Goal: Information Seeking & Learning: Learn about a topic

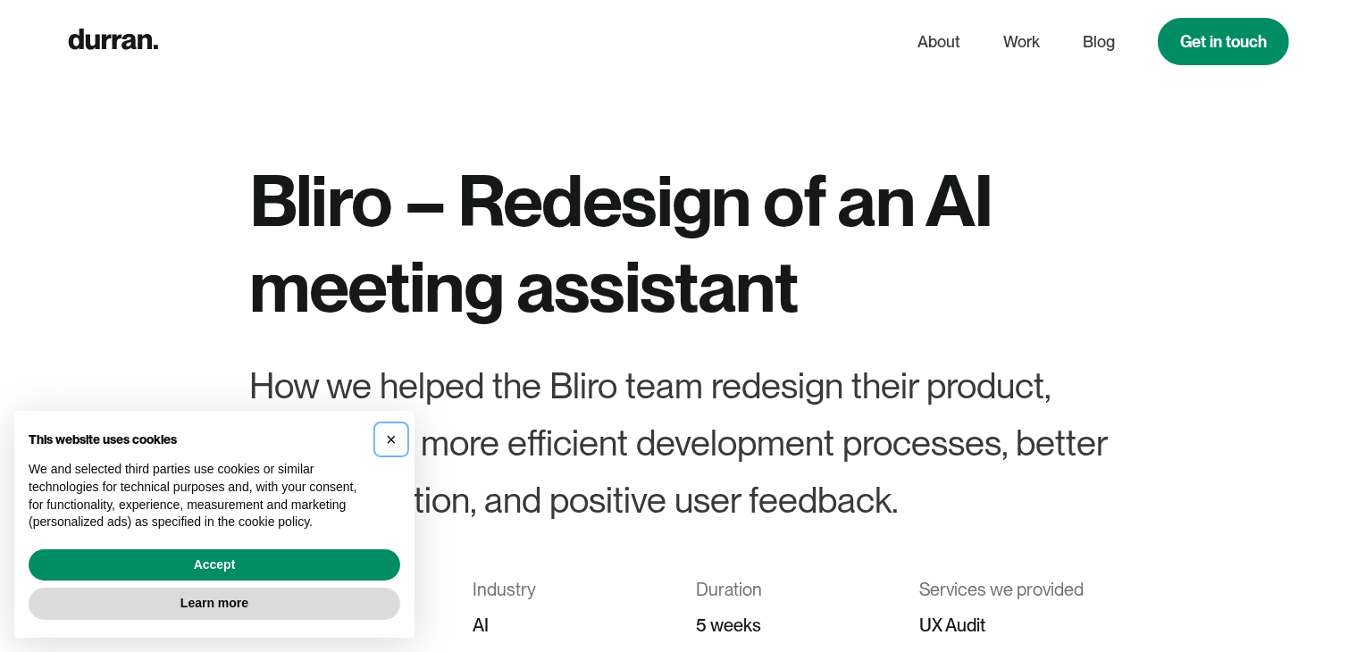
click at [392, 440] on span "×" at bounding box center [391, 440] width 11 height 20
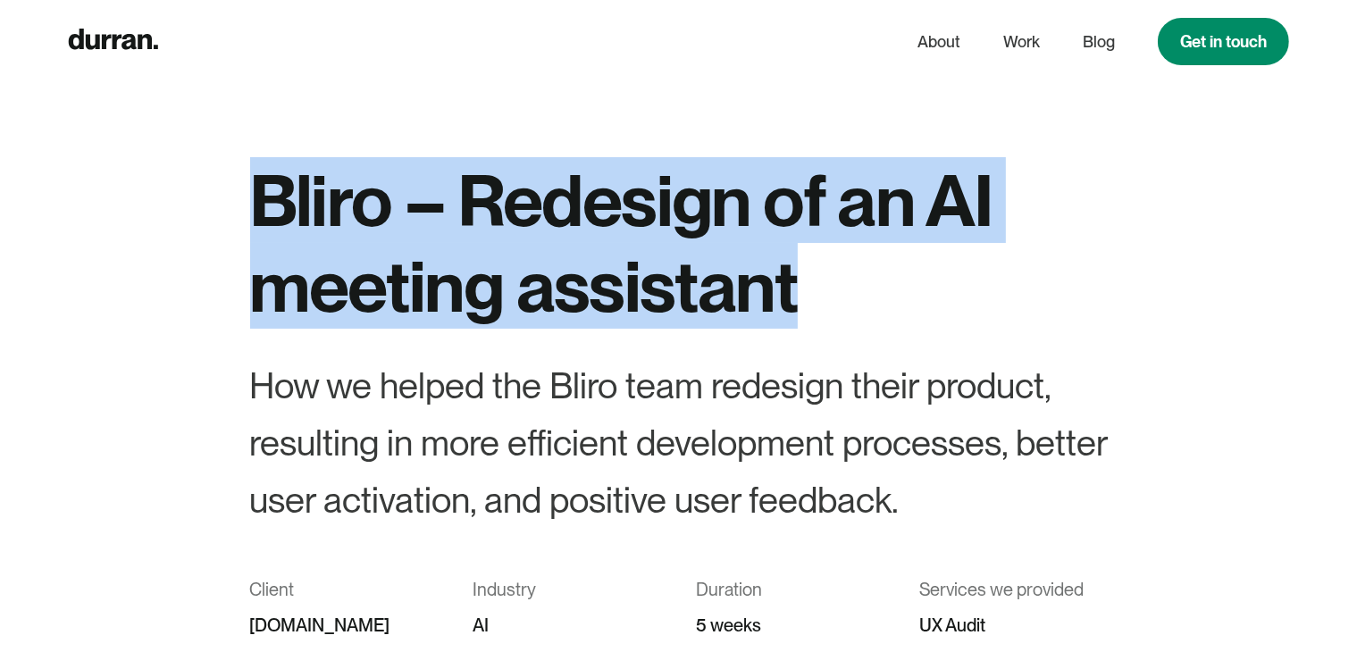
drag, startPoint x: 263, startPoint y: 181, endPoint x: 949, endPoint y: 307, distance: 696.5
click at [949, 306] on h1 "Bliro – Redesign of an AI meeting assistant" at bounding box center [678, 242] width 857 height 171
click at [949, 307] on h1 "Bliro – Redesign of an AI meeting assistant" at bounding box center [678, 242] width 857 height 171
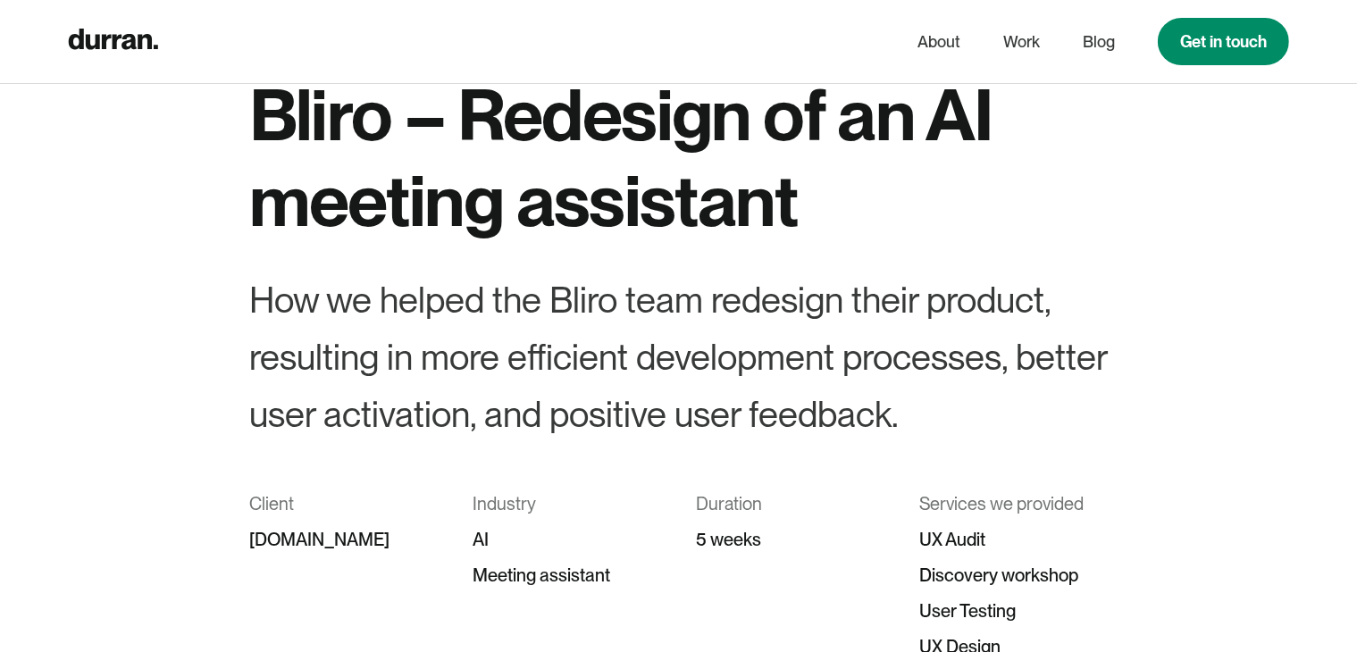
scroll to position [179, 0]
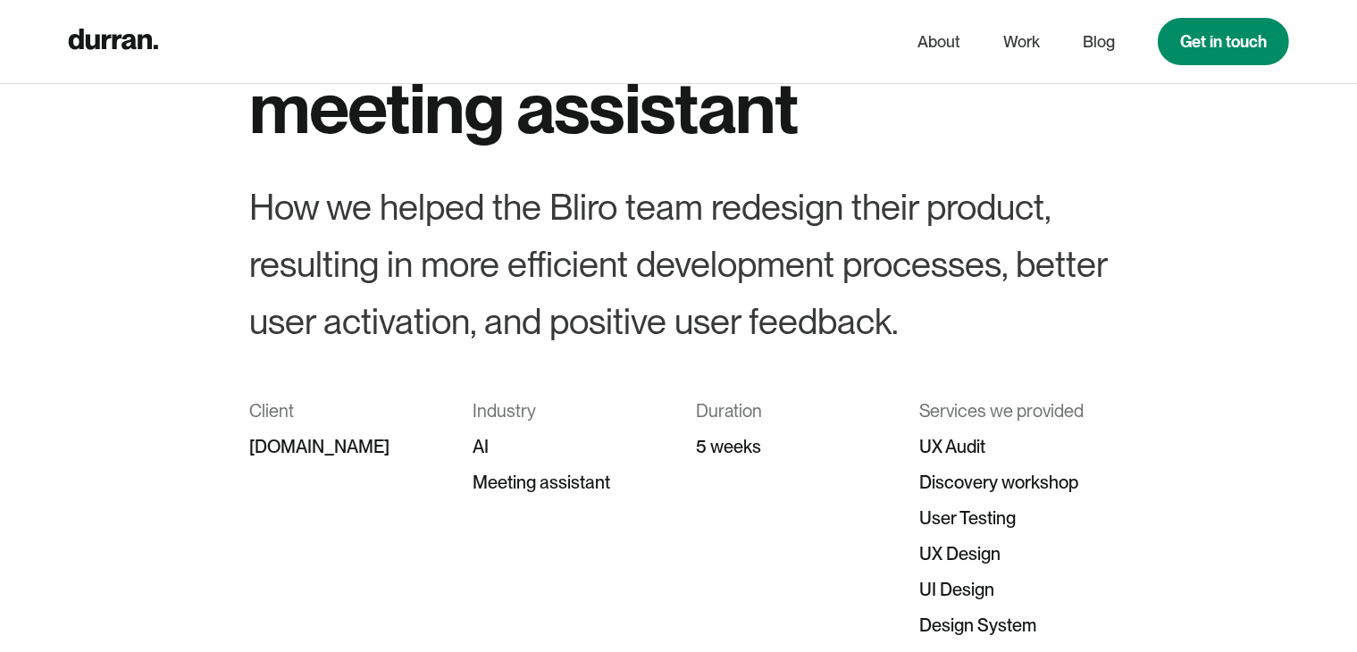
click at [281, 453] on div "[DOMAIN_NAME]" at bounding box center [344, 447] width 188 height 36
click at [564, 333] on div "How we helped the Bliro team redesign their product, resulting in more efficien…" at bounding box center [678, 264] width 857 height 171
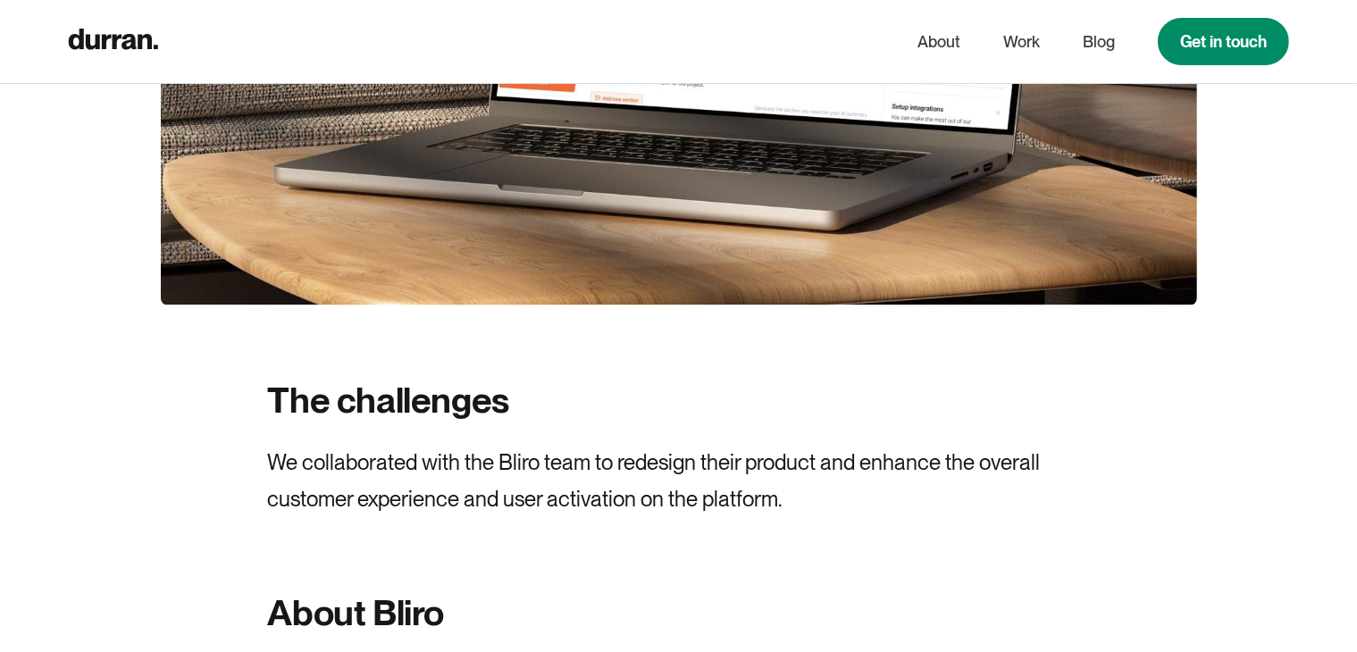
scroll to position [1429, 0]
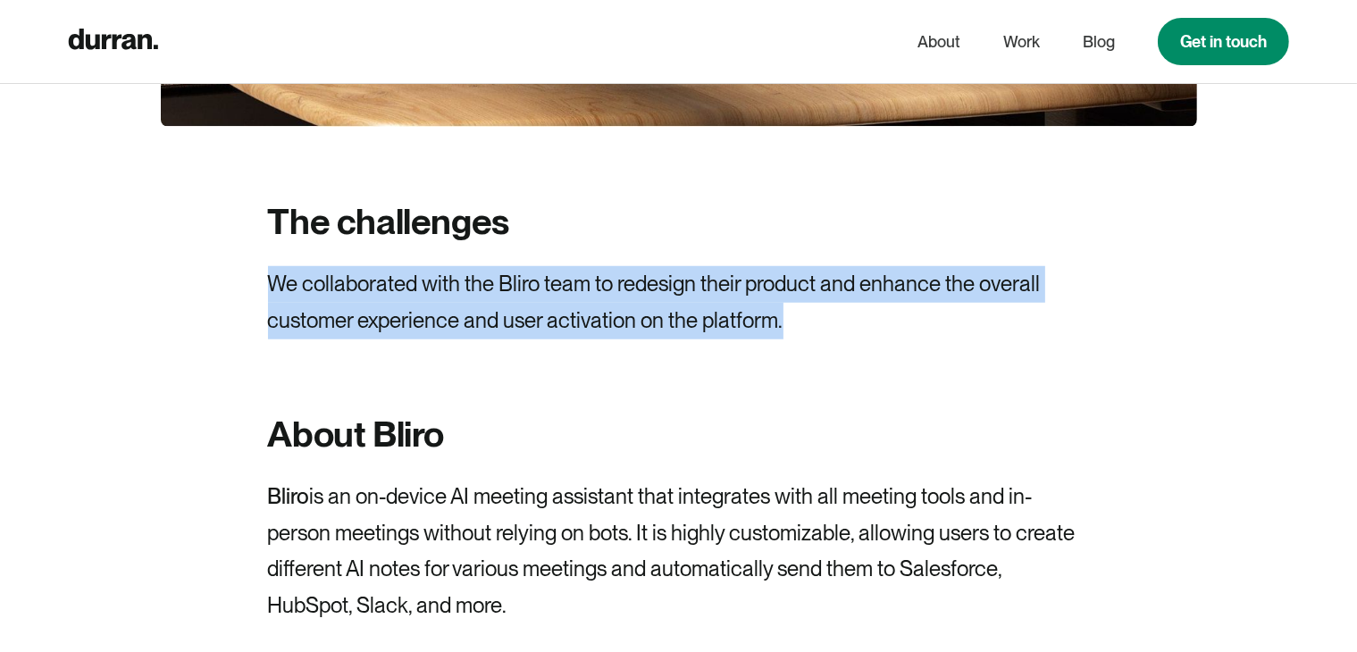
drag, startPoint x: 255, startPoint y: 294, endPoint x: 961, endPoint y: 333, distance: 706.7
click at [961, 333] on p "We collaborated with the Bliro team to redesign their product and enhance the o…" at bounding box center [679, 302] width 822 height 73
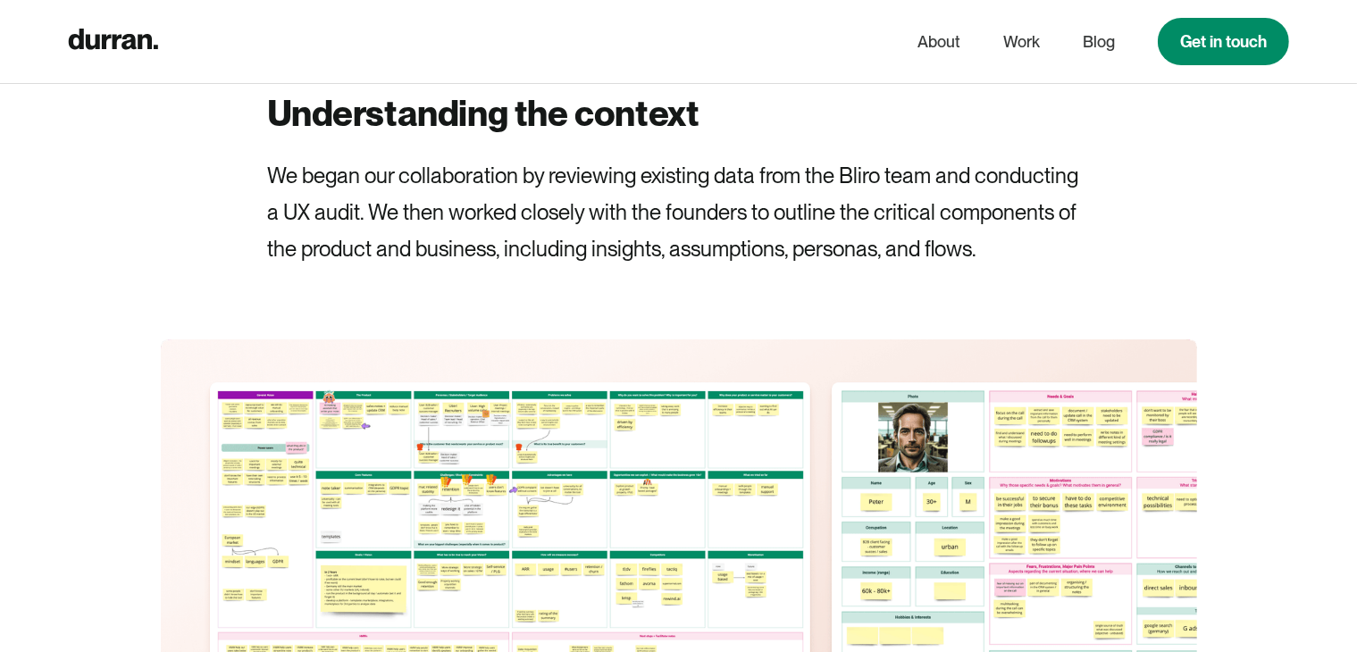
scroll to position [6431, 0]
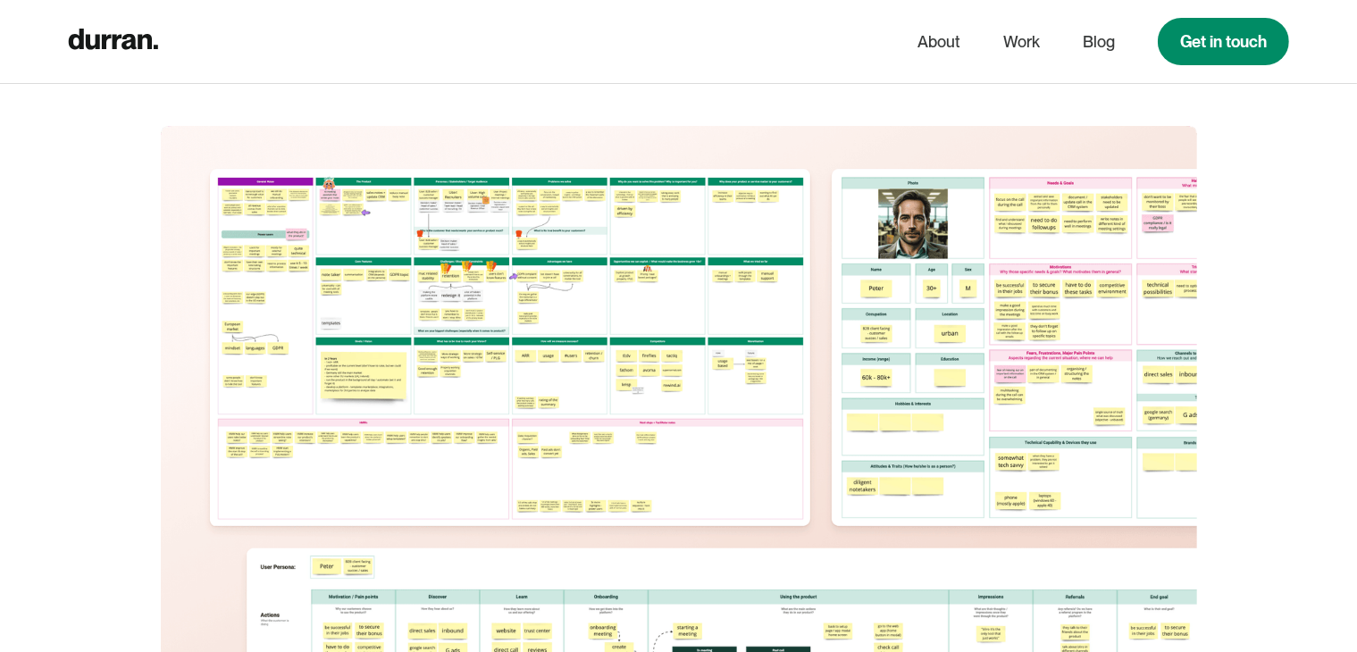
click at [304, 282] on img at bounding box center [679, 528] width 1036 height 804
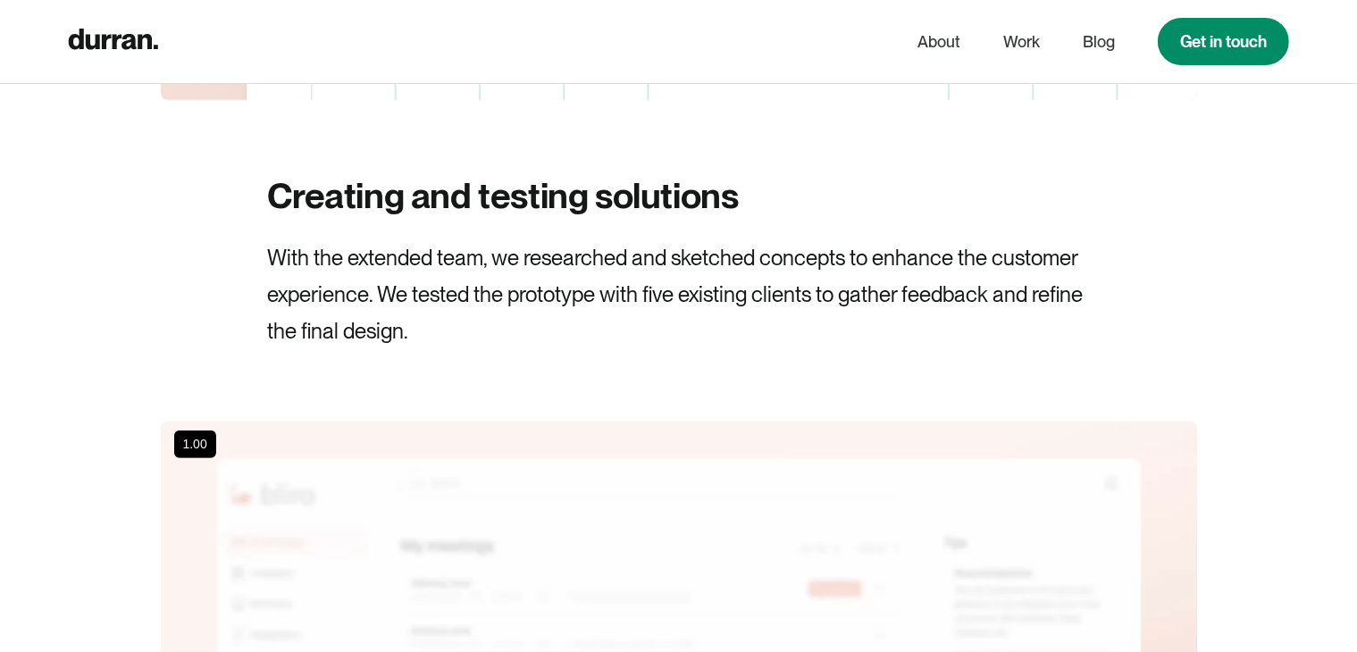
scroll to position [7414, 0]
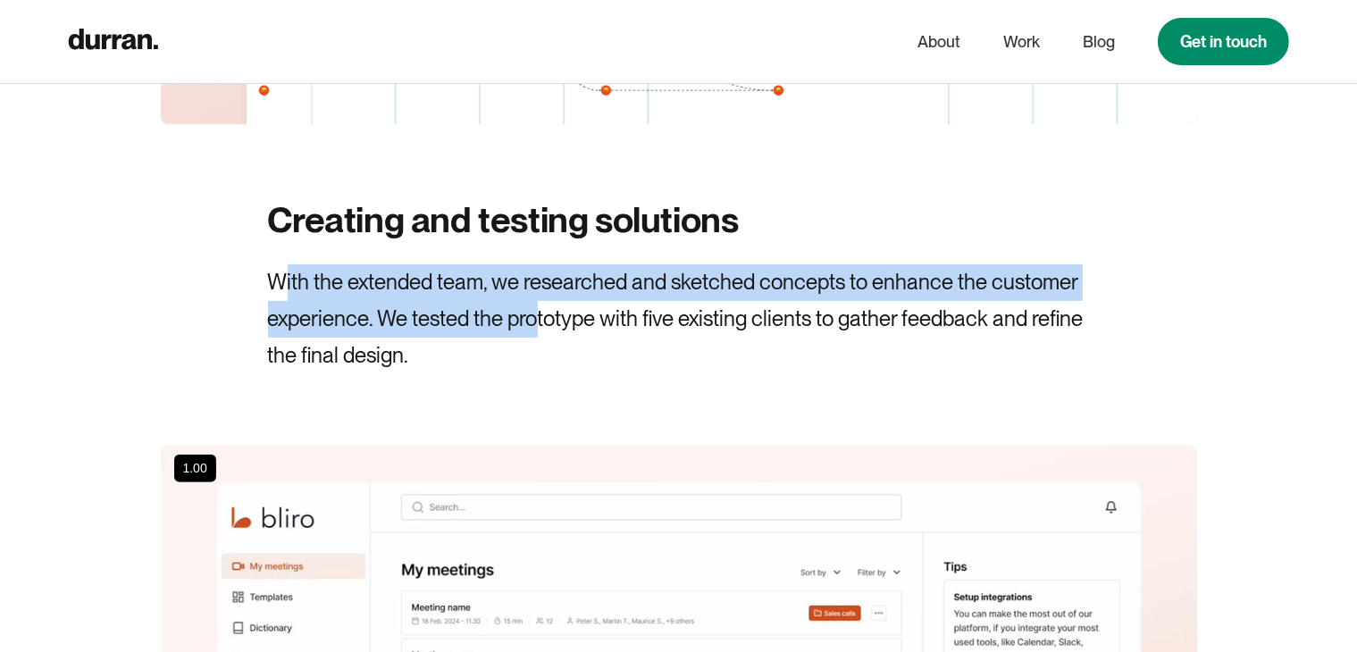
drag, startPoint x: 280, startPoint y: 296, endPoint x: 538, endPoint y: 313, distance: 258.7
click at [538, 313] on p "With the extended team, we researched and sketched concepts to enhance the cust…" at bounding box center [679, 318] width 822 height 109
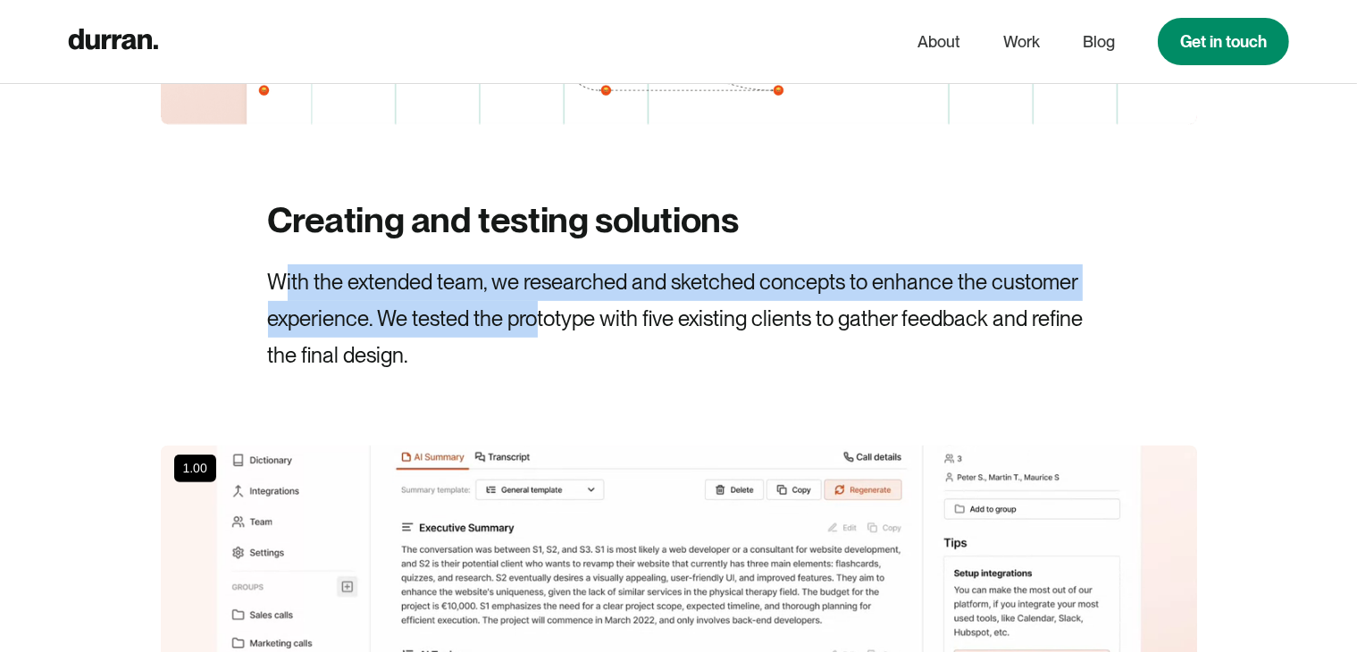
click at [531, 326] on p "With the extended team, we researched and sketched concepts to enhance the cust…" at bounding box center [679, 318] width 822 height 109
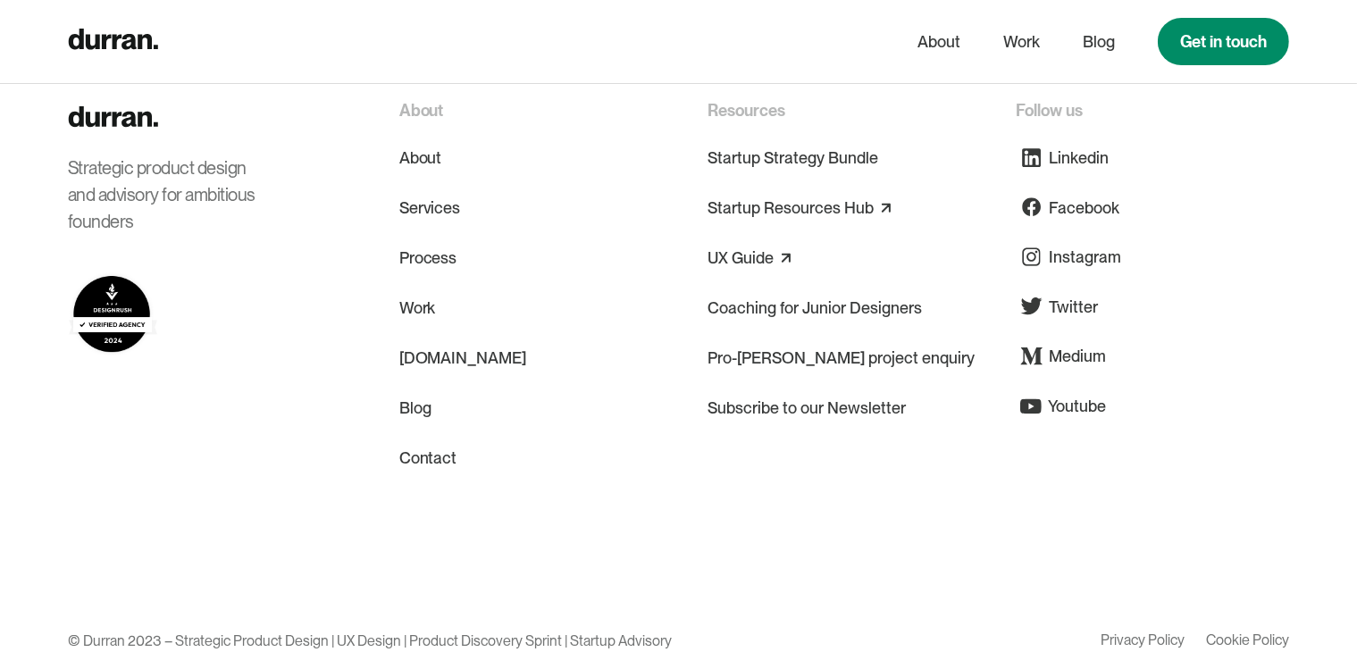
scroll to position [15542, 0]
click at [109, 44] on icon "home" at bounding box center [113, 39] width 90 height 21
